Goal: Navigation & Orientation: Understand site structure

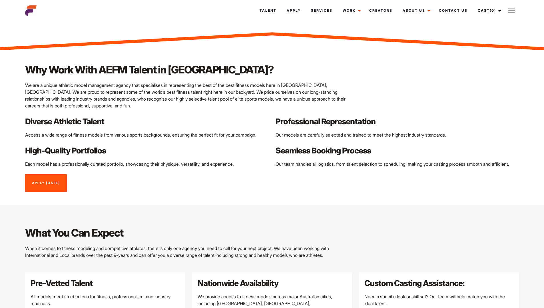
scroll to position [411, 0]
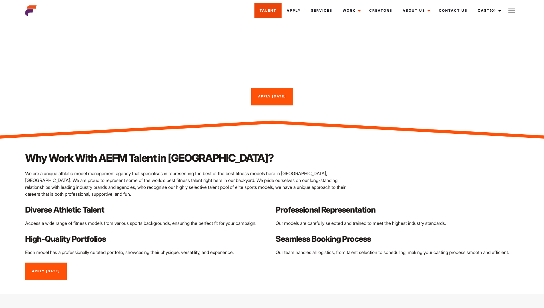
click at [267, 17] on link "Talent" at bounding box center [268, 10] width 27 height 15
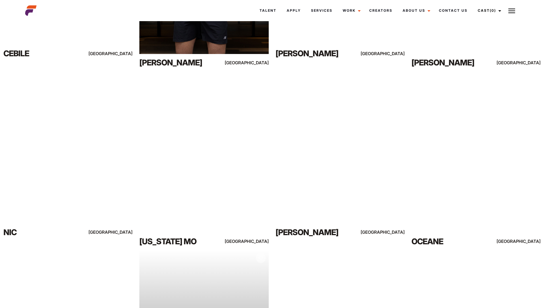
scroll to position [10, 0]
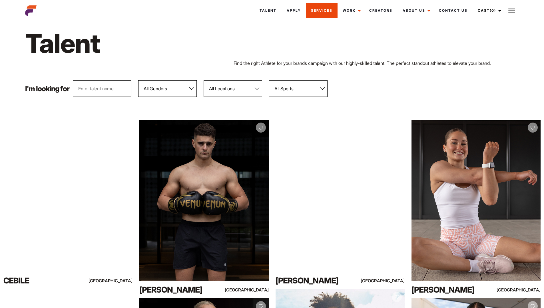
click at [323, 11] on link "Services" at bounding box center [322, 10] width 32 height 15
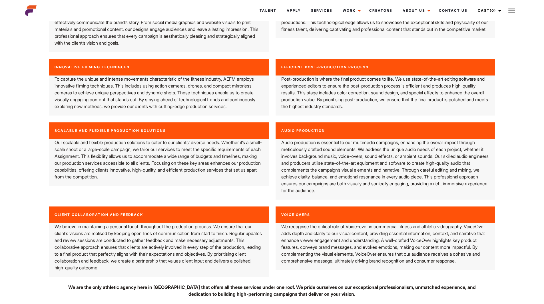
scroll to position [907, 0]
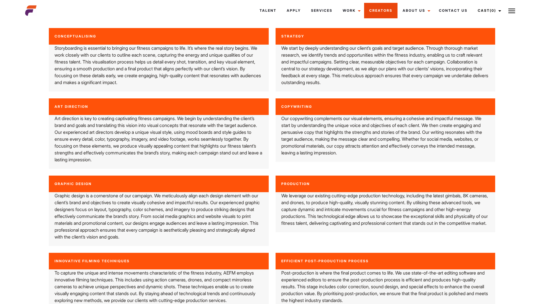
click at [381, 7] on link "Creators" at bounding box center [380, 10] width 33 height 15
